Goal: Task Accomplishment & Management: Use online tool/utility

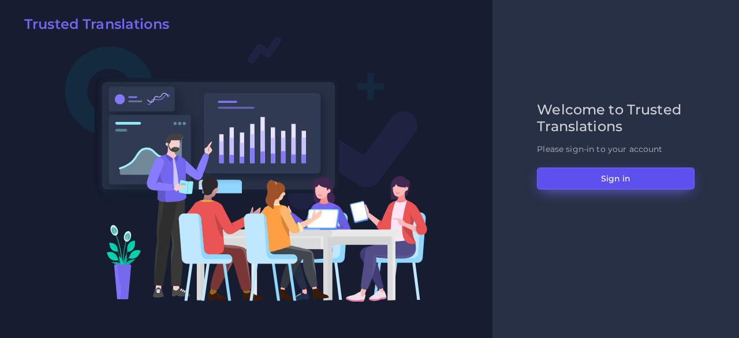
click at [571, 179] on button "Sign in" at bounding box center [616, 178] width 158 height 22
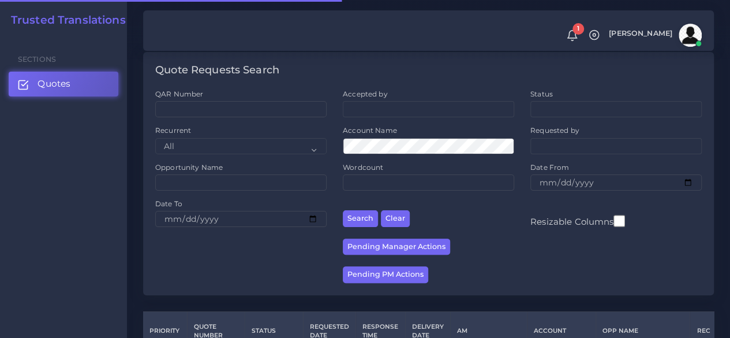
scroll to position [289, 0]
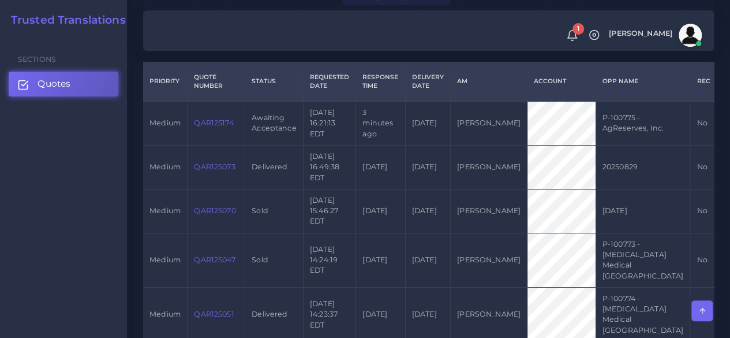
click at [221, 122] on link "QAR125174" at bounding box center [213, 122] width 39 height 9
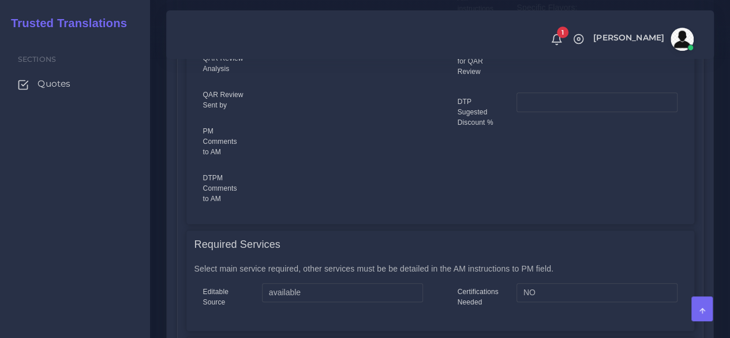
scroll to position [635, 0]
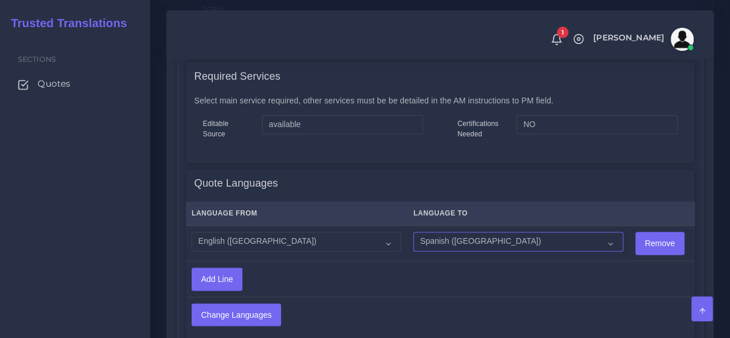
click at [442, 250] on select "Acoli Afar Afrikaans Akan Akateko [DEMOGRAPHIC_DATA] American Sign Language (AS…" at bounding box center [518, 241] width 210 height 20
select select "15011"
click at [413, 232] on select "Acoli Afar Afrikaans Akan Akateko Albanian American Sign Language (ASL) Amharic…" at bounding box center [518, 241] width 210 height 20
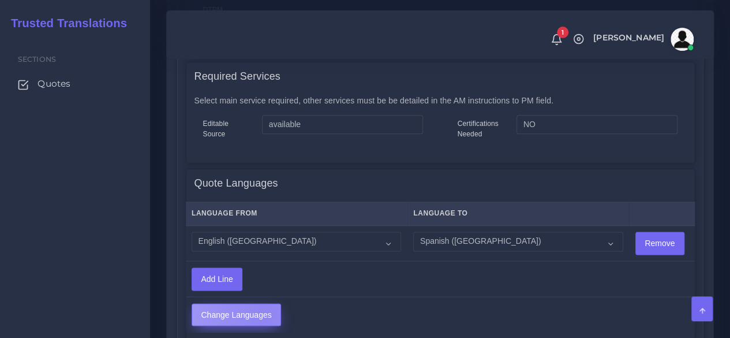
click at [264, 315] on input "Change Languages" at bounding box center [236, 315] width 88 height 22
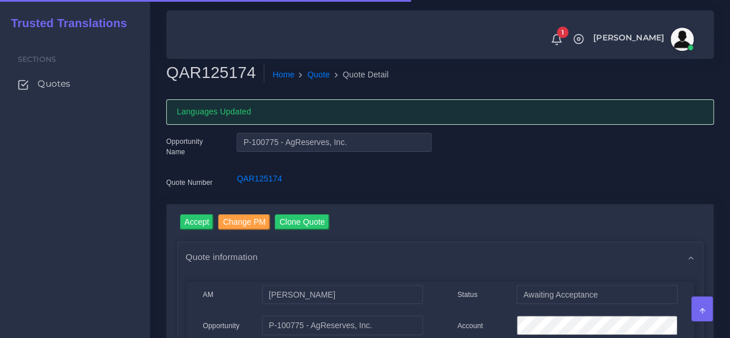
click at [210, 67] on h2 "QAR125174" at bounding box center [215, 73] width 98 height 20
copy h2 "QAR125174"
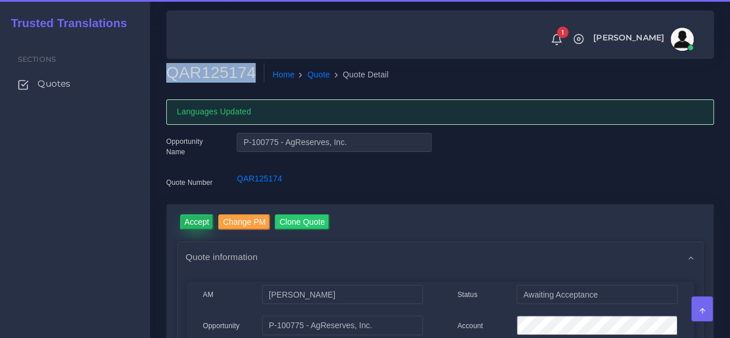
click at [202, 216] on input "Accept" at bounding box center [197, 222] width 34 height 16
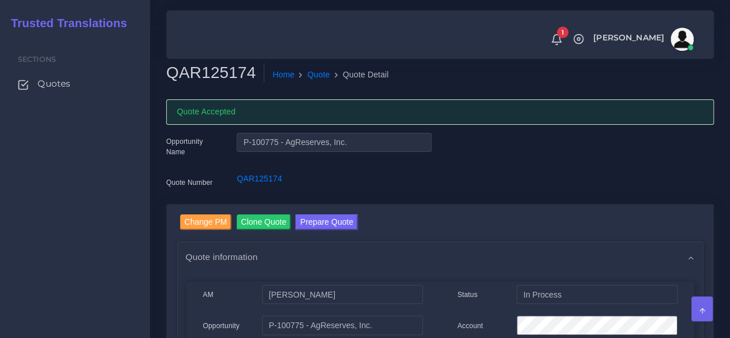
scroll to position [58, 0]
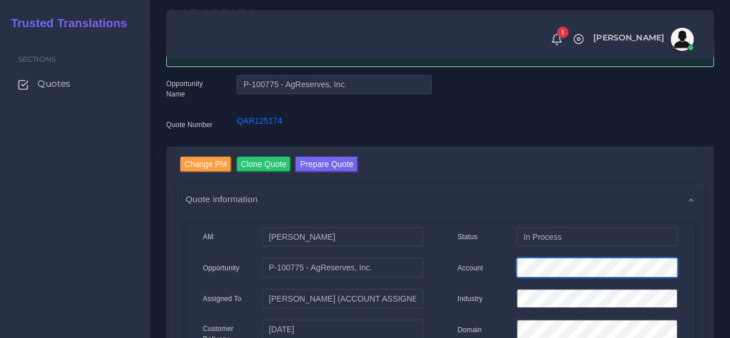
click at [498, 265] on div "Account" at bounding box center [567, 268] width 237 height 23
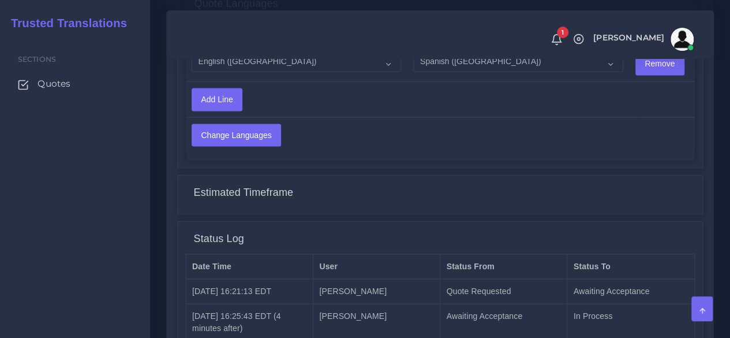
scroll to position [971, 0]
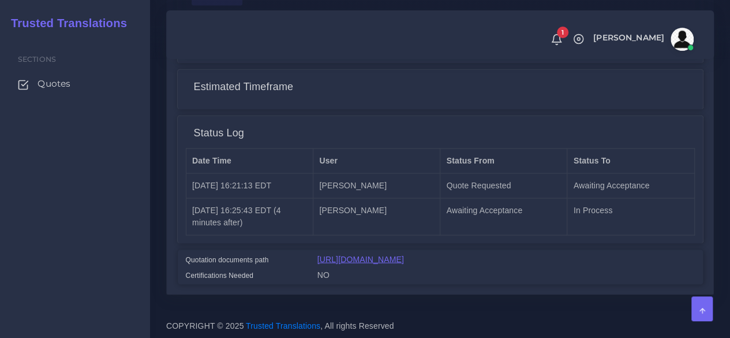
click at [363, 254] on link "[URL][DOMAIN_NAME]" at bounding box center [360, 258] width 87 height 9
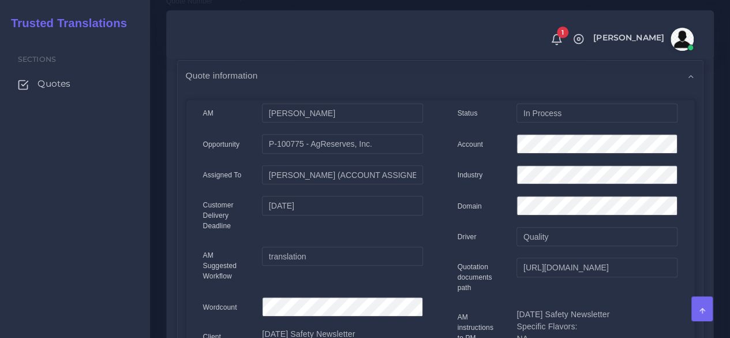
scroll to position [0, 0]
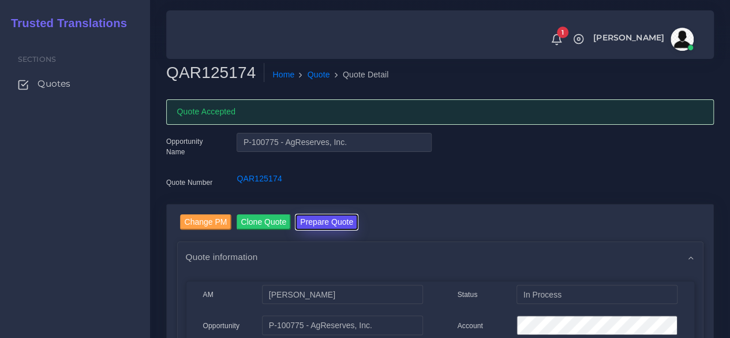
click at [318, 223] on button "Prepare Quote" at bounding box center [326, 222] width 62 height 16
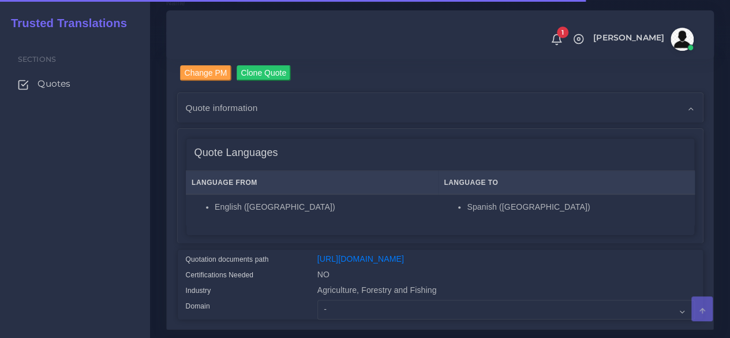
scroll to position [289, 0]
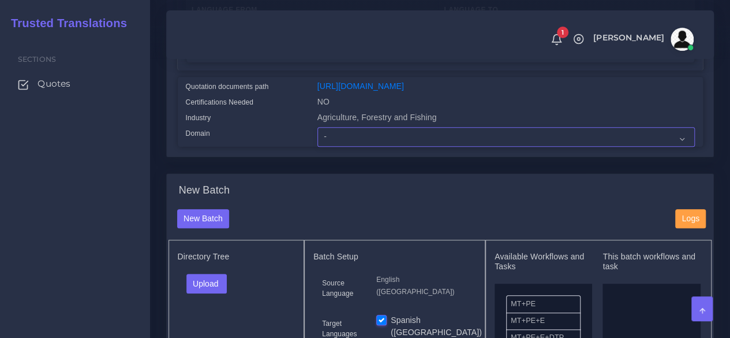
click at [338, 147] on select "- Advertising and Media Agriculture, Forestry and Fishing Architecture, Buildin…" at bounding box center [505, 137] width 377 height 20
select select "Human Resources - HR"
click at [317, 147] on select "- Advertising and Media Agriculture, Forestry and Fishing Architecture, Buildin…" at bounding box center [505, 137] width 377 height 20
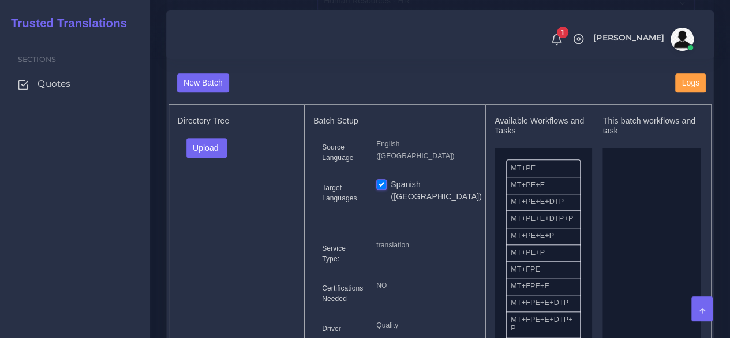
scroll to position [462, 0]
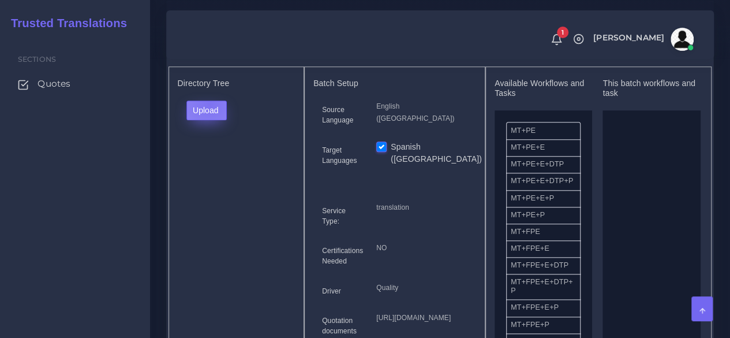
click at [208, 120] on button "Upload" at bounding box center [206, 110] width 41 height 20
click at [215, 161] on label "Files" at bounding box center [227, 154] width 80 height 14
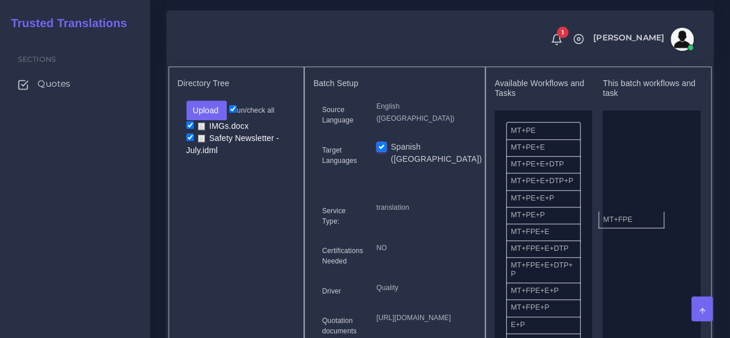
drag, startPoint x: 543, startPoint y: 257, endPoint x: 635, endPoint y: 237, distance: 94.4
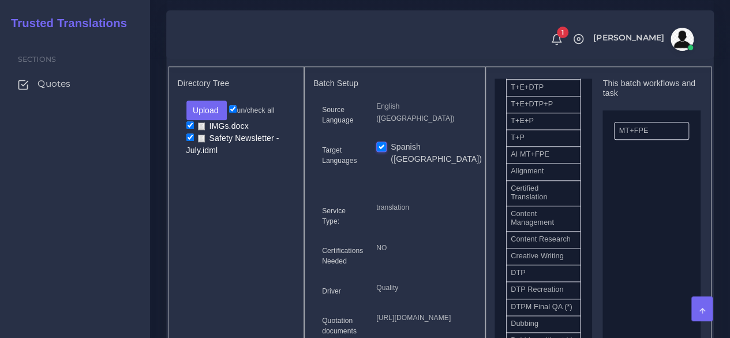
scroll to position [289, 0]
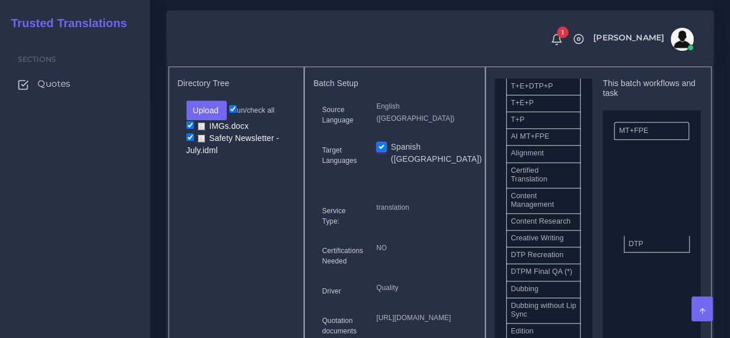
drag, startPoint x: 544, startPoint y: 289, endPoint x: 661, endPoint y: 264, distance: 120.2
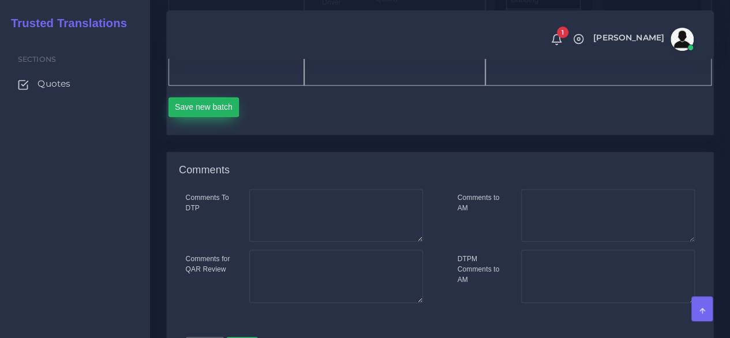
click at [232, 117] on button "Save new batch" at bounding box center [204, 107] width 71 height 20
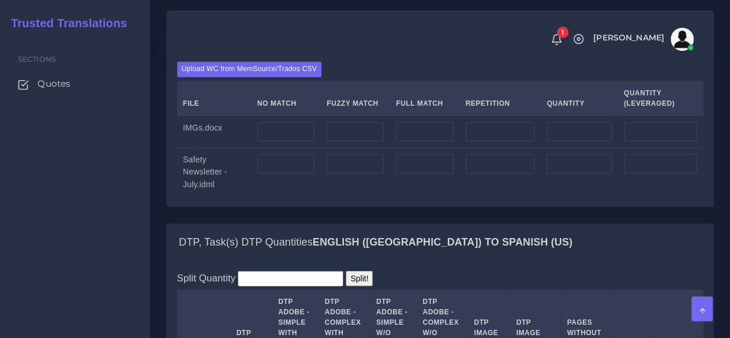
scroll to position [981, 0]
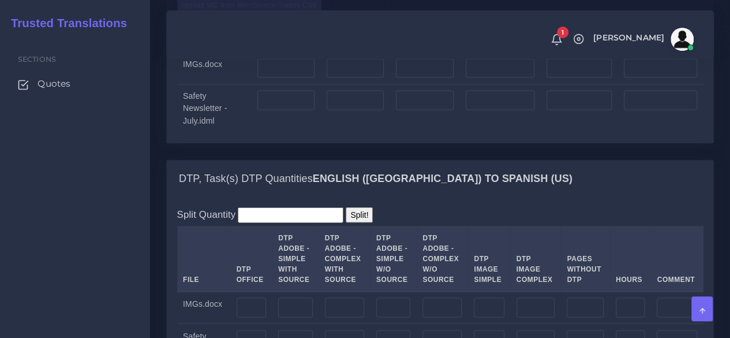
click at [253, 13] on label "Upload WC from MemSource/Trados CSV" at bounding box center [249, 6] width 145 height 16
click at [0, 0] on input "Upload WC from MemSource/Trados CSV" at bounding box center [0, 0] width 0 height 0
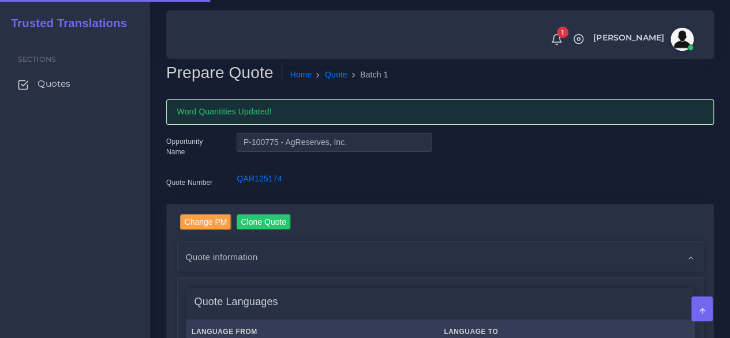
drag, startPoint x: 0, startPoint y: 0, endPoint x: 110, endPoint y: 227, distance: 252.5
click at [111, 227] on div "Sections Quotes" at bounding box center [75, 187] width 150 height 302
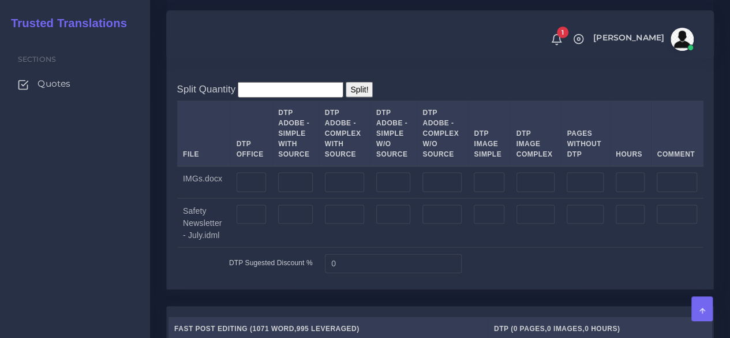
scroll to position [1154, 0]
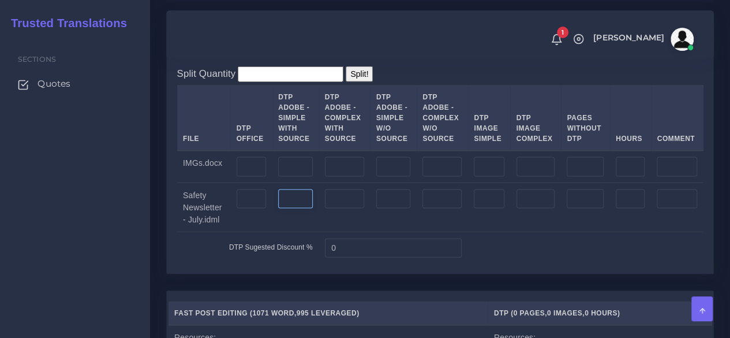
click at [304, 209] on input "number" at bounding box center [295, 199] width 35 height 20
type input "3"
click at [358, 209] on input "number" at bounding box center [344, 199] width 39 height 20
type input "4"
click at [485, 209] on input "number" at bounding box center [489, 199] width 30 height 20
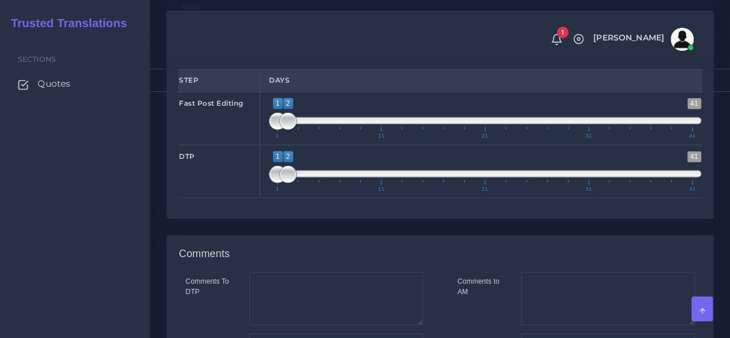
scroll to position [1558, 0]
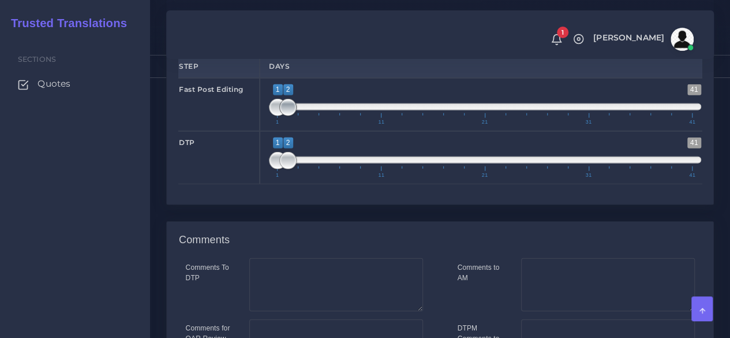
type input "4"
type input "1;1"
drag, startPoint x: 289, startPoint y: 174, endPoint x: 249, endPoint y: 173, distance: 39.3
click at [250, 131] on div "Fast Post Editing 1 41 1 2 1 — 2 1 11 21 31 41 1;1" at bounding box center [440, 104] width 541 height 53
type input "1;1"
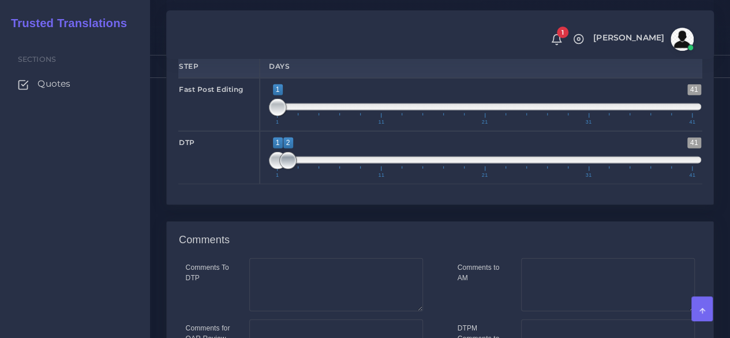
drag, startPoint x: 285, startPoint y: 222, endPoint x: 208, endPoint y: 217, distance: 77.5
click at [208, 184] on div "DTP 1 41 1 2 1 — 2 1 11 21 31 41 1;1" at bounding box center [440, 157] width 541 height 53
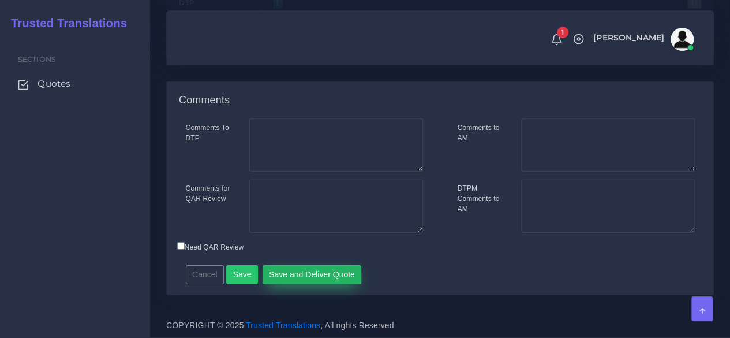
click at [275, 275] on button "Save and Deliver Quote" at bounding box center [312, 275] width 99 height 20
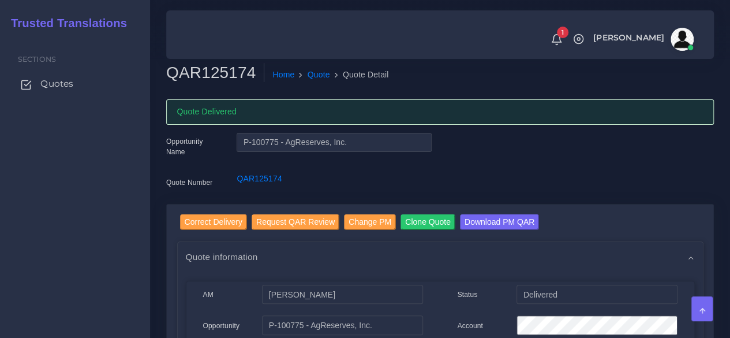
click at [78, 87] on link "Quotes" at bounding box center [75, 84] width 133 height 24
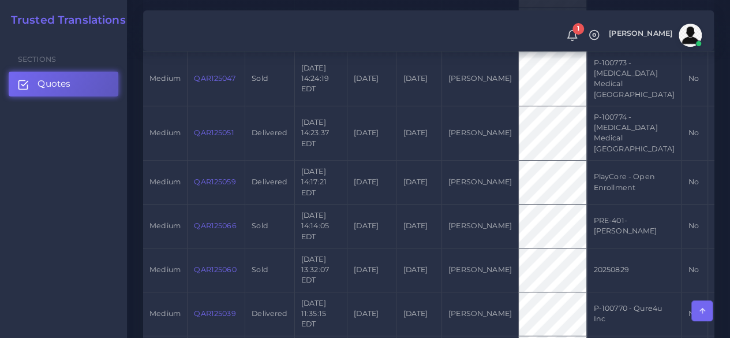
scroll to position [346, 0]
